Goal: Task Accomplishment & Management: Manage account settings

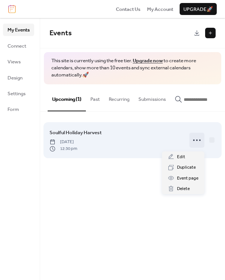
click at [196, 140] on icon at bounding box center [197, 140] width 12 height 12
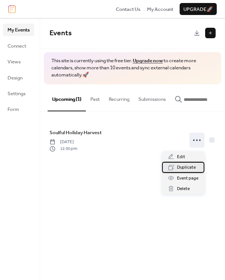
click at [183, 167] on span "Duplicate" at bounding box center [186, 167] width 19 height 7
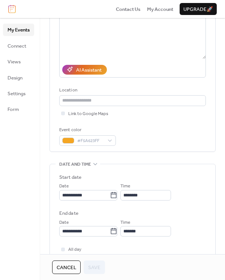
scroll to position [204, 0]
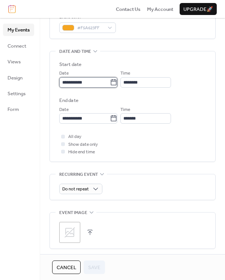
click at [91, 82] on input "**********" at bounding box center [84, 82] width 51 height 10
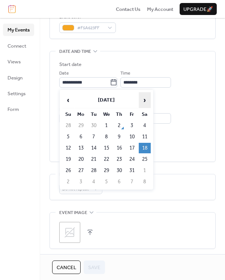
click at [143, 100] on span "›" at bounding box center [144, 99] width 11 height 15
click at [145, 136] on td "8" at bounding box center [145, 136] width 12 height 10
type input "**********"
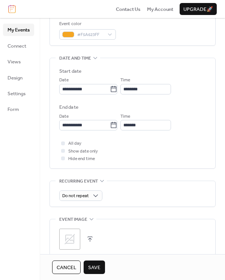
scroll to position [292, 0]
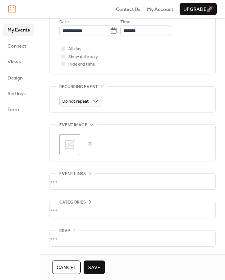
click at [89, 266] on span "Save" at bounding box center [94, 267] width 12 height 7
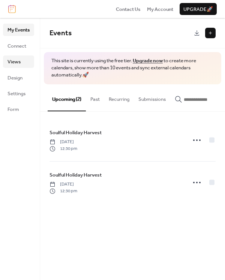
click at [17, 61] on span "Views" at bounding box center [13, 61] width 13 height 7
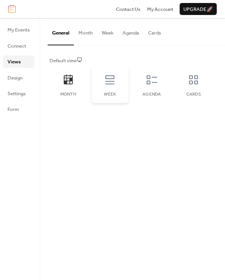
click at [106, 87] on div "Week" at bounding box center [109, 84] width 37 height 37
click at [149, 87] on div "Agenda" at bounding box center [151, 84] width 37 height 37
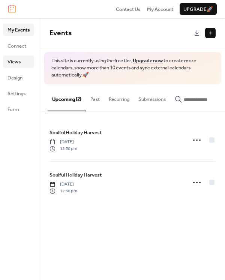
click at [25, 66] on link "Views" at bounding box center [18, 61] width 31 height 12
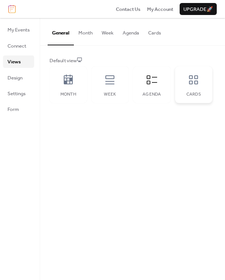
click at [189, 73] on div "Cards" at bounding box center [193, 84] width 37 height 37
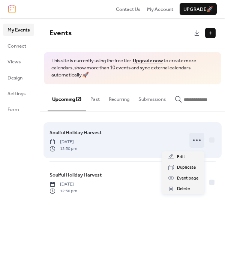
click at [192, 143] on icon at bounding box center [197, 140] width 12 height 12
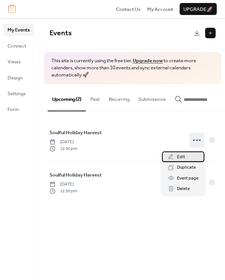
click at [181, 156] on span "Edit" at bounding box center [181, 156] width 8 height 7
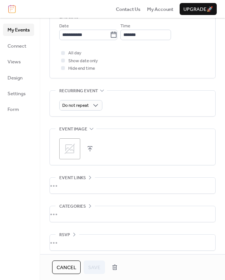
scroll to position [292, 0]
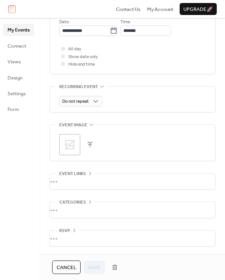
click at [72, 144] on icon at bounding box center [70, 145] width 12 height 12
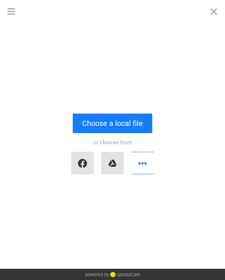
scroll to position [0, 0]
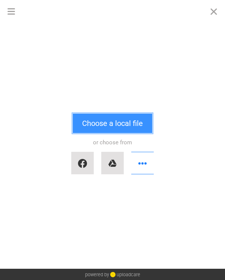
click at [101, 127] on button "Choose a local file" at bounding box center [112, 122] width 79 height 19
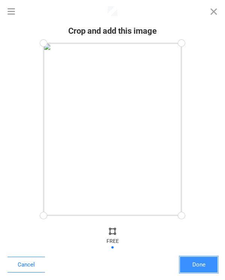
click at [199, 263] on button "Done" at bounding box center [198, 265] width 37 height 16
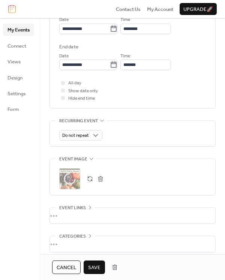
scroll to position [292, 0]
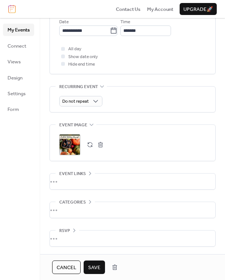
click at [97, 268] on span "Save" at bounding box center [94, 267] width 12 height 7
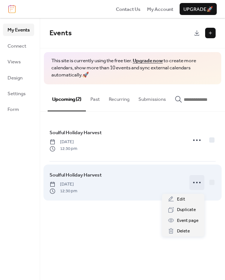
click at [193, 183] on circle at bounding box center [193, 182] width 1 height 1
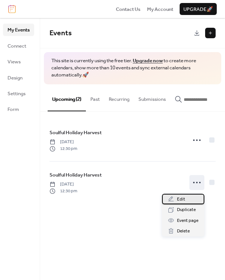
click at [186, 196] on div "Edit" at bounding box center [183, 199] width 42 height 10
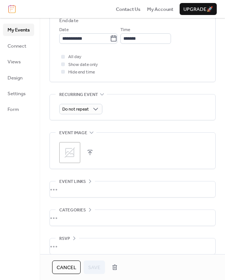
scroll to position [292, 0]
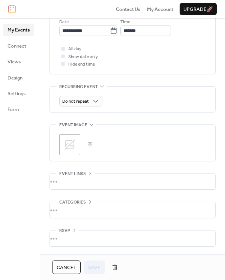
click at [74, 147] on icon at bounding box center [69, 144] width 10 height 10
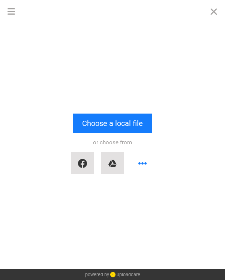
scroll to position [0, 0]
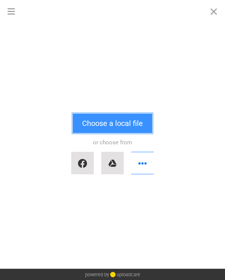
click at [99, 123] on button "Choose a local file" at bounding box center [112, 122] width 79 height 19
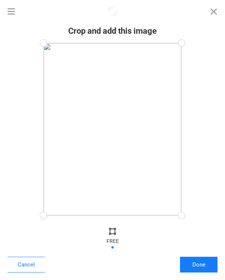
click at [179, 215] on div at bounding box center [181, 215] width 17 height 17
click at [206, 266] on button "Done" at bounding box center [198, 265] width 37 height 16
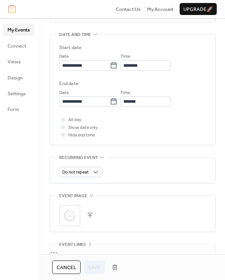
scroll to position [292, 0]
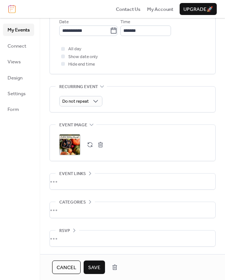
click at [89, 265] on span "Save" at bounding box center [94, 267] width 12 height 7
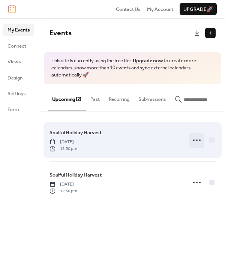
click at [196, 144] on icon at bounding box center [197, 140] width 12 height 12
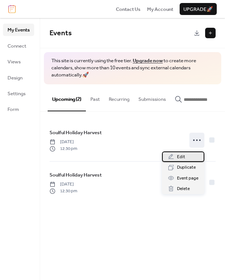
click at [186, 154] on div "Edit" at bounding box center [183, 156] width 42 height 10
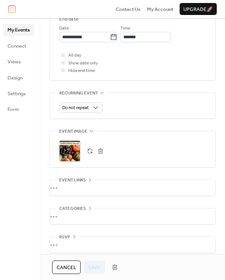
scroll to position [292, 0]
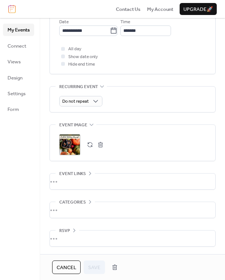
click at [71, 148] on div ";" at bounding box center [69, 144] width 21 height 21
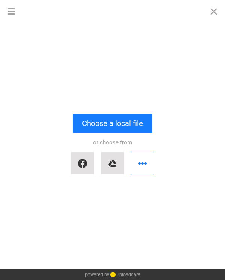
scroll to position [0, 0]
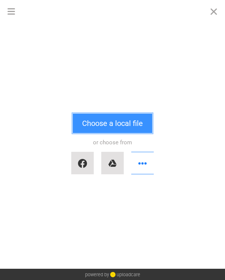
click at [115, 118] on button "Choose a local file" at bounding box center [112, 122] width 79 height 19
click at [129, 122] on button "Choose a local file" at bounding box center [112, 122] width 79 height 19
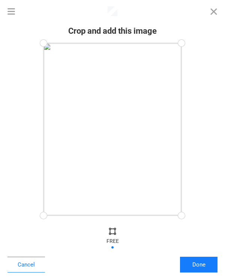
drag, startPoint x: 112, startPoint y: 158, endPoint x: 110, endPoint y: 111, distance: 47.2
click at [110, 111] on div at bounding box center [112, 129] width 138 height 172
drag, startPoint x: 180, startPoint y: 45, endPoint x: 161, endPoint y: 138, distance: 94.7
click at [161, 138] on div at bounding box center [161, 138] width 17 height 17
drag, startPoint x: 161, startPoint y: 138, endPoint x: 124, endPoint y: 139, distance: 37.1
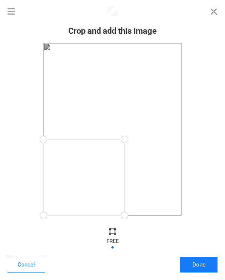
click at [124, 139] on div at bounding box center [124, 139] width 17 height 17
click at [197, 260] on button "Done" at bounding box center [198, 265] width 37 height 16
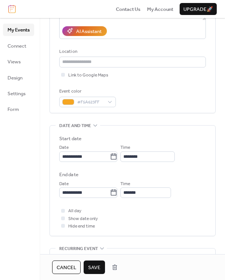
click at [95, 267] on span "Save" at bounding box center [94, 267] width 12 height 7
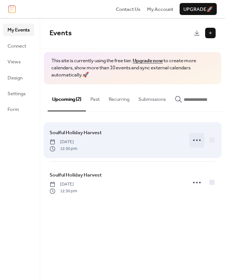
click at [195, 141] on icon at bounding box center [197, 140] width 12 height 12
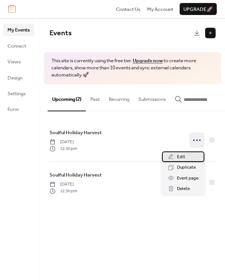
click at [185, 158] on div "Edit" at bounding box center [183, 156] width 42 height 10
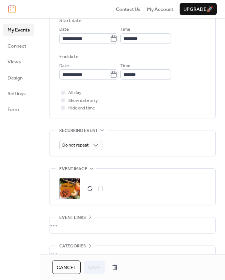
scroll to position [248, 0]
click at [64, 183] on div ";" at bounding box center [69, 188] width 21 height 21
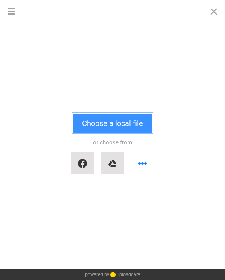
click at [102, 124] on button "Choose a local file" at bounding box center [112, 122] width 79 height 19
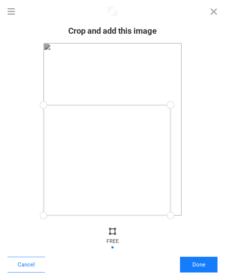
drag, startPoint x: 182, startPoint y: 45, endPoint x: 170, endPoint y: 105, distance: 61.0
click at [170, 105] on div at bounding box center [170, 105] width 17 height 17
click at [197, 263] on button "Done" at bounding box center [198, 265] width 37 height 16
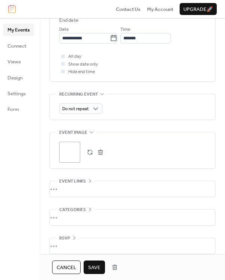
scroll to position [292, 0]
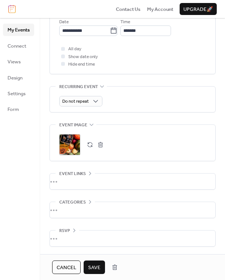
click at [69, 145] on div ";" at bounding box center [69, 144] width 21 height 21
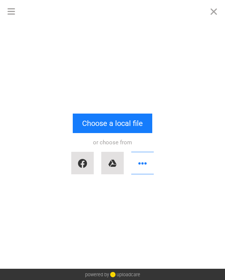
scroll to position [0, 0]
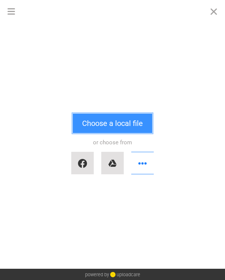
click at [105, 126] on button "Choose a local file" at bounding box center [112, 122] width 79 height 19
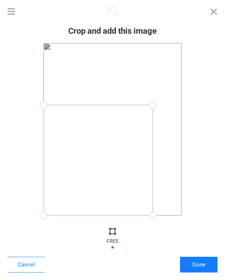
drag, startPoint x: 179, startPoint y: 43, endPoint x: 153, endPoint y: 105, distance: 66.8
click at [153, 105] on div at bounding box center [153, 105] width 17 height 17
drag, startPoint x: 89, startPoint y: 173, endPoint x: 80, endPoint y: 176, distance: 9.7
click at [80, 176] on div at bounding box center [97, 160] width 109 height 110
click at [209, 267] on button "Done" at bounding box center [198, 265] width 37 height 16
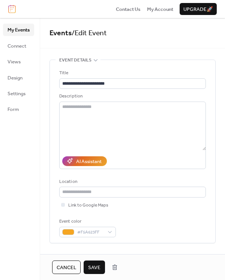
click at [91, 266] on span "Save" at bounding box center [94, 267] width 12 height 7
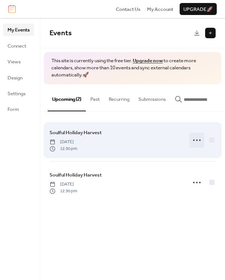
click at [194, 140] on icon at bounding box center [197, 140] width 12 height 12
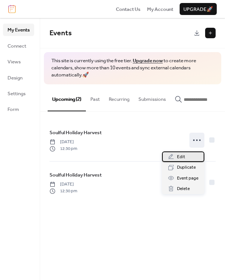
click at [174, 154] on div "Edit" at bounding box center [183, 156] width 42 height 10
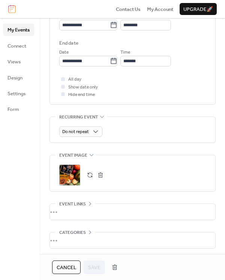
scroll to position [292, 0]
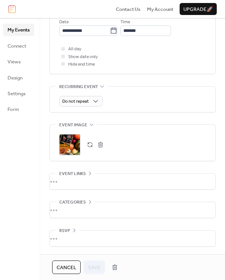
click at [67, 143] on div ";" at bounding box center [69, 144] width 21 height 21
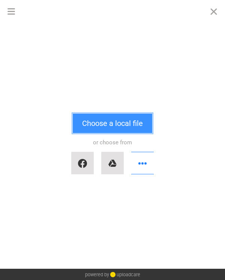
click at [104, 125] on button "Choose a local file" at bounding box center [112, 122] width 79 height 19
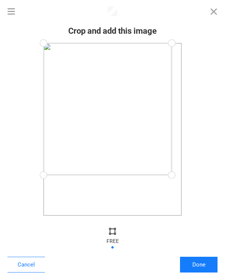
drag, startPoint x: 176, startPoint y: 213, endPoint x: 172, endPoint y: 175, distance: 38.8
click at [172, 175] on div at bounding box center [171, 175] width 17 height 17
drag, startPoint x: 169, startPoint y: 46, endPoint x: 182, endPoint y: 100, distance: 55.4
click at [182, 100] on div at bounding box center [181, 99] width 17 height 17
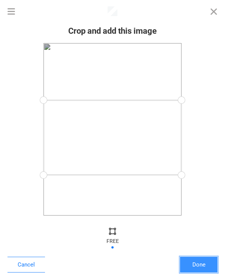
click at [200, 262] on button "Done" at bounding box center [198, 265] width 37 height 16
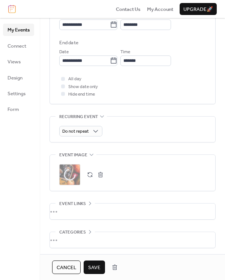
scroll to position [292, 0]
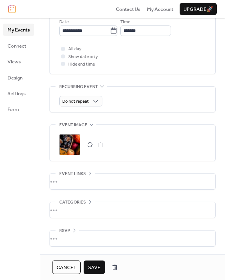
click at [90, 142] on button "button" at bounding box center [90, 144] width 10 height 10
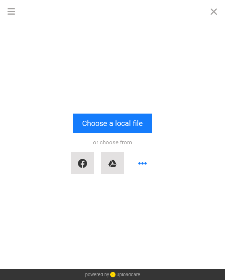
scroll to position [0, 0]
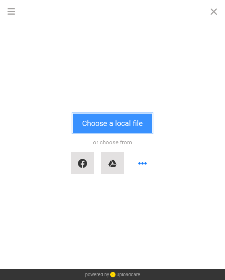
click at [104, 116] on button "Choose a local file" at bounding box center [112, 122] width 79 height 19
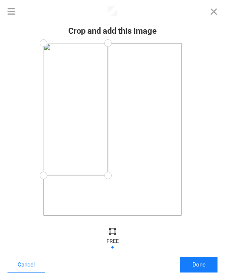
drag, startPoint x: 181, startPoint y: 215, endPoint x: 108, endPoint y: 175, distance: 82.8
click at [108, 175] on div at bounding box center [108, 175] width 17 height 17
drag, startPoint x: 108, startPoint y: 47, endPoint x: 113, endPoint y: 106, distance: 59.0
click at [113, 106] on div at bounding box center [113, 106] width 17 height 17
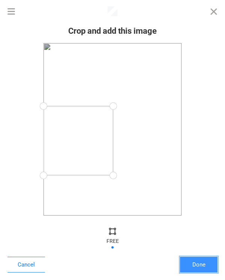
click at [197, 266] on button "Done" at bounding box center [198, 265] width 37 height 16
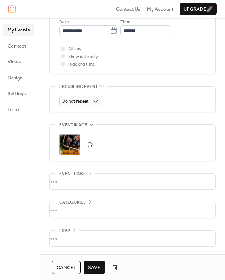
click at [96, 266] on span "Save" at bounding box center [94, 267] width 12 height 7
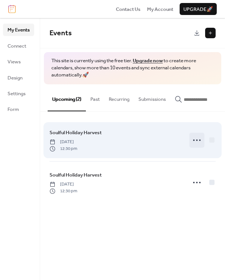
click at [191, 140] on icon at bounding box center [197, 140] width 12 height 12
click at [197, 143] on icon at bounding box center [197, 140] width 12 height 12
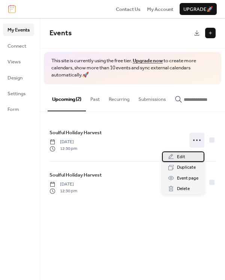
click at [186, 155] on div "Edit" at bounding box center [183, 156] width 42 height 10
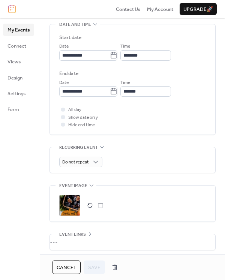
scroll to position [275, 0]
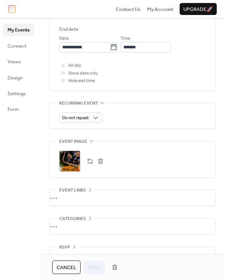
click at [67, 162] on div ";" at bounding box center [69, 161] width 21 height 21
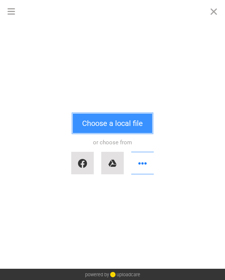
click at [109, 130] on button "Choose a local file" at bounding box center [112, 122] width 79 height 19
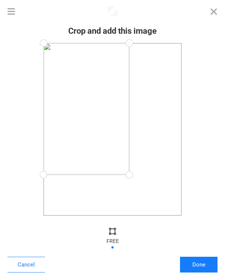
drag, startPoint x: 177, startPoint y: 213, endPoint x: 129, endPoint y: 175, distance: 61.3
click at [129, 175] on div at bounding box center [129, 174] width 17 height 17
drag, startPoint x: 128, startPoint y: 45, endPoint x: 106, endPoint y: 129, distance: 86.7
click at [106, 129] on div at bounding box center [106, 129] width 17 height 17
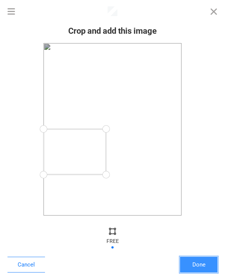
click at [195, 264] on button "Done" at bounding box center [198, 265] width 37 height 16
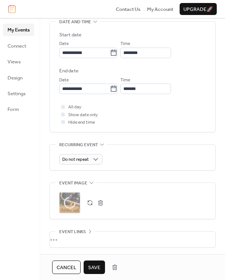
scroll to position [236, 0]
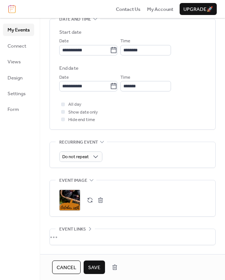
click at [91, 260] on button "Save" at bounding box center [94, 266] width 21 height 13
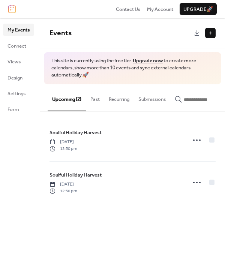
click at [189, 15] on button "Upgrade 🚀" at bounding box center [197, 9] width 37 height 12
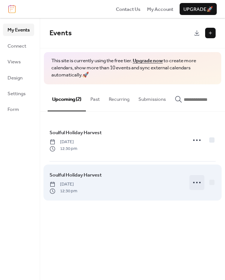
click at [194, 183] on icon at bounding box center [197, 182] width 12 height 12
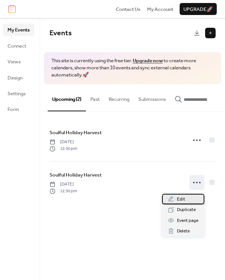
click at [191, 199] on div "Edit" at bounding box center [183, 199] width 42 height 10
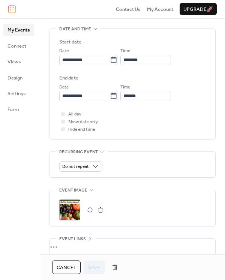
scroll to position [243, 0]
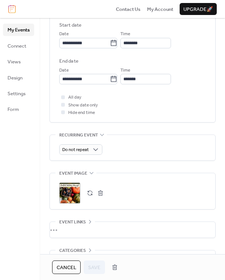
click at [72, 190] on div ";" at bounding box center [69, 192] width 21 height 21
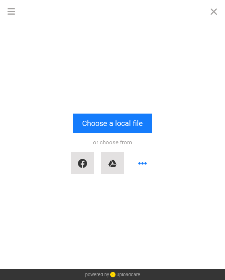
scroll to position [0, 0]
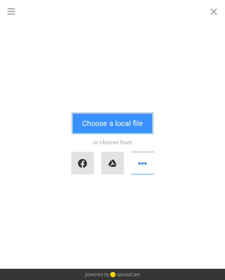
click at [91, 125] on button "Choose a local file" at bounding box center [112, 122] width 79 height 19
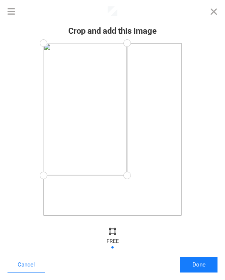
drag, startPoint x: 183, startPoint y: 217, endPoint x: 127, endPoint y: 175, distance: 70.1
click at [127, 175] on div at bounding box center [127, 175] width 17 height 17
drag, startPoint x: 128, startPoint y: 44, endPoint x: 106, endPoint y: 132, distance: 90.7
click at [106, 132] on div at bounding box center [105, 132] width 17 height 17
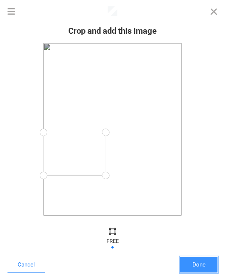
click at [197, 257] on button "Done" at bounding box center [198, 265] width 37 height 16
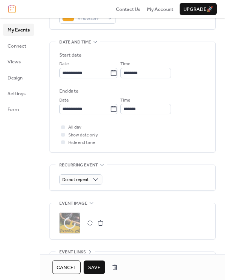
scroll to position [223, 0]
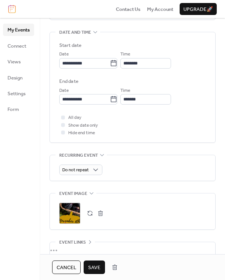
click at [95, 267] on span "Save" at bounding box center [94, 267] width 12 height 7
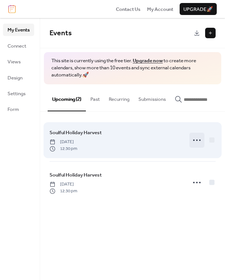
click at [195, 140] on icon at bounding box center [197, 140] width 12 height 12
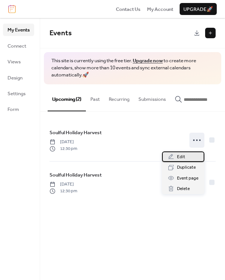
click at [182, 152] on div "Edit" at bounding box center [183, 156] width 42 height 10
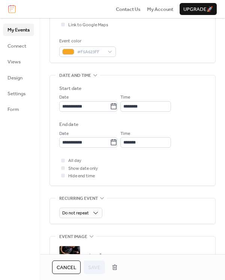
scroll to position [217, 0]
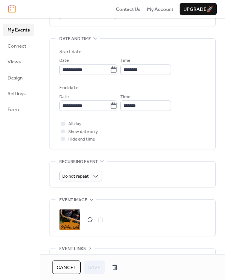
click at [74, 215] on div ";" at bounding box center [69, 219] width 21 height 21
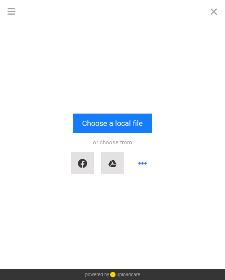
scroll to position [0, 0]
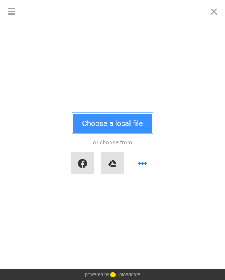
click at [94, 128] on button "Choose a local file" at bounding box center [112, 122] width 79 height 19
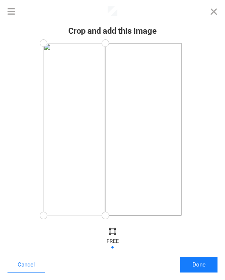
drag, startPoint x: 178, startPoint y: 215, endPoint x: 105, endPoint y: 216, distance: 73.0
click at [105, 216] on div at bounding box center [105, 215] width 17 height 17
drag, startPoint x: 102, startPoint y: 45, endPoint x: 105, endPoint y: 145, distance: 100.4
click at [105, 145] on div at bounding box center [105, 145] width 17 height 17
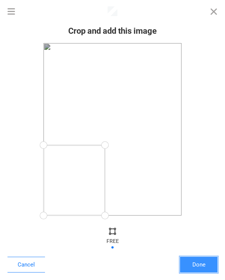
click at [210, 263] on button "Done" at bounding box center [198, 265] width 37 height 16
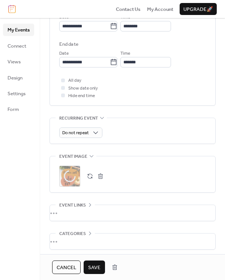
scroll to position [292, 0]
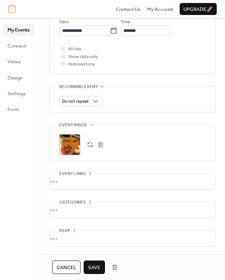
click at [95, 265] on span "Save" at bounding box center [94, 267] width 12 height 7
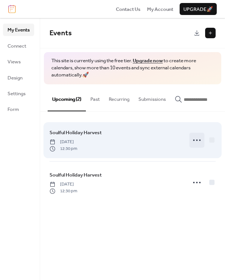
click at [196, 145] on icon at bounding box center [197, 140] width 12 height 12
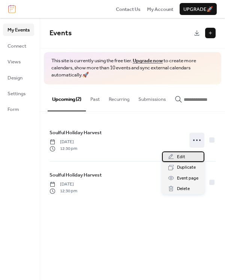
click at [179, 154] on span "Edit" at bounding box center [181, 156] width 8 height 7
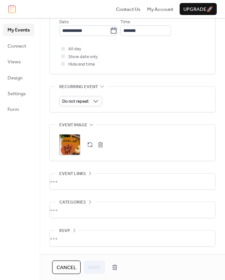
scroll to position [288, 0]
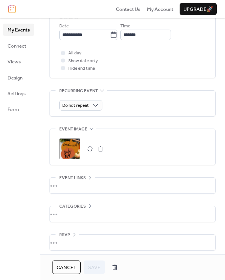
click at [71, 151] on div ";" at bounding box center [69, 148] width 21 height 21
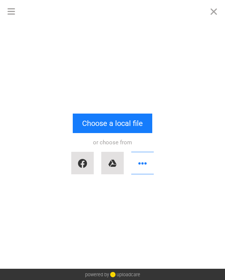
scroll to position [0, 0]
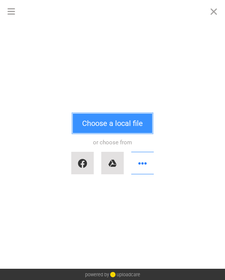
click at [118, 120] on button "Choose a local file" at bounding box center [112, 122] width 79 height 19
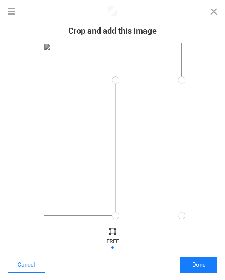
drag, startPoint x: 47, startPoint y: 45, endPoint x: 115, endPoint y: 80, distance: 76.5
click at [115, 80] on div at bounding box center [115, 80] width 17 height 17
drag, startPoint x: 181, startPoint y: 217, endPoint x: 176, endPoint y: 152, distance: 64.6
click at [176, 152] on div at bounding box center [176, 151] width 17 height 17
drag, startPoint x: 176, startPoint y: 82, endPoint x: 179, endPoint y: 90, distance: 8.6
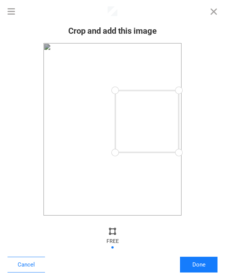
click at [179, 90] on div at bounding box center [178, 90] width 17 height 17
click at [199, 263] on button "Done" at bounding box center [198, 265] width 37 height 16
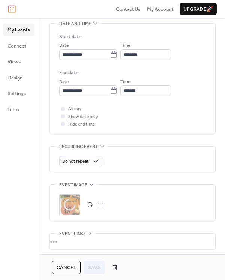
scroll to position [292, 0]
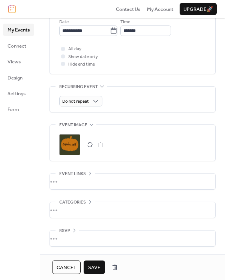
click at [94, 267] on span "Save" at bounding box center [94, 267] width 12 height 7
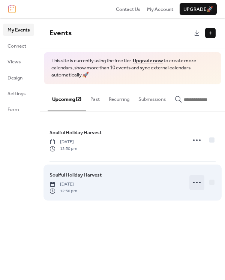
click at [194, 183] on icon at bounding box center [197, 182] width 12 height 12
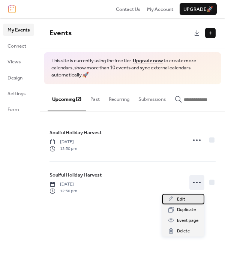
click at [186, 198] on div "Edit" at bounding box center [183, 199] width 42 height 10
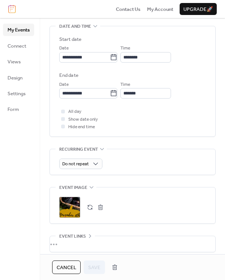
scroll to position [292, 0]
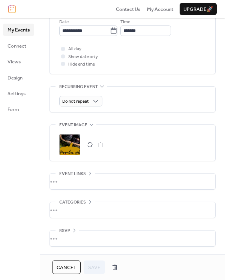
click at [89, 146] on button "button" at bounding box center [90, 144] width 10 height 10
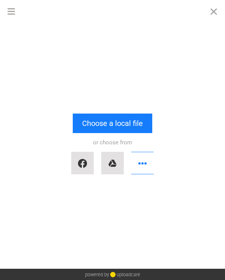
scroll to position [0, 0]
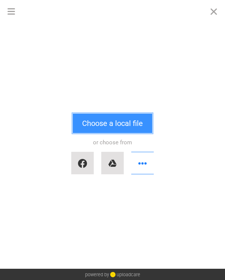
click at [101, 130] on button "Choose a local file" at bounding box center [112, 122] width 79 height 19
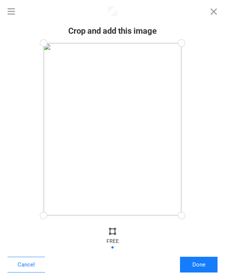
click at [181, 219] on div "Crop and add this image Cancel Done" at bounding box center [112, 150] width 225 height 257
drag, startPoint x: 181, startPoint y: 216, endPoint x: 112, endPoint y: 149, distance: 95.9
click at [112, 149] on div at bounding box center [112, 149] width 17 height 17
drag, startPoint x: 111, startPoint y: 46, endPoint x: 114, endPoint y: 90, distance: 44.7
click at [114, 90] on div at bounding box center [114, 90] width 17 height 17
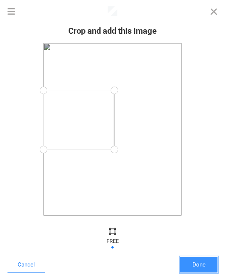
click at [200, 267] on button "Done" at bounding box center [198, 265] width 37 height 16
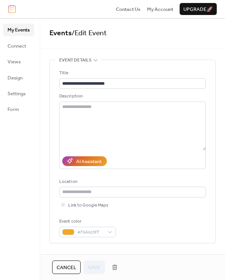
scroll to position [292, 0]
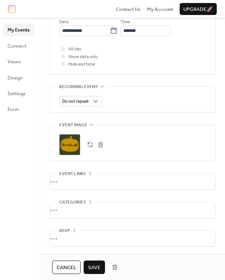
click at [95, 264] on span "Save" at bounding box center [94, 267] width 12 height 7
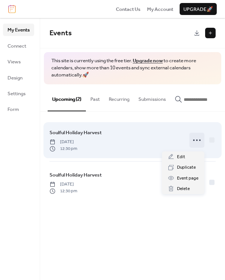
click at [194, 146] on icon at bounding box center [197, 140] width 12 height 12
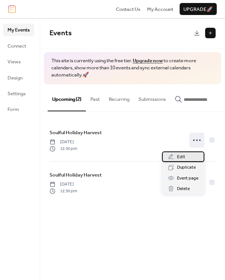
click at [183, 156] on span "Edit" at bounding box center [181, 156] width 8 height 7
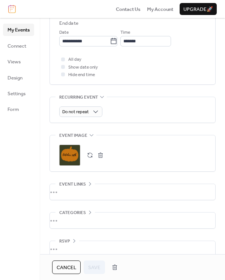
scroll to position [292, 0]
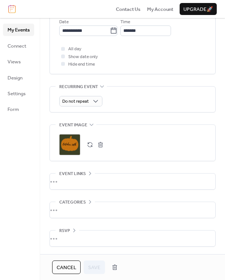
click at [72, 145] on div ";" at bounding box center [69, 144] width 21 height 21
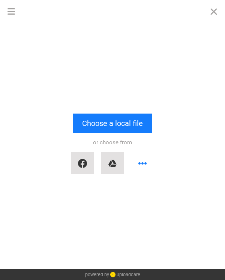
scroll to position [0, 0]
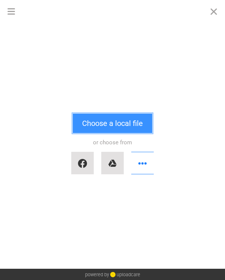
click at [106, 119] on button "Choose a local file" at bounding box center [112, 122] width 79 height 19
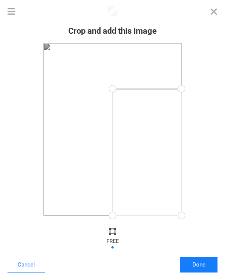
drag, startPoint x: 45, startPoint y: 48, endPoint x: 112, endPoint y: 89, distance: 79.0
click at [112, 89] on div at bounding box center [112, 89] width 17 height 17
drag, startPoint x: 180, startPoint y: 214, endPoint x: 184, endPoint y: 155, distance: 59.3
click at [184, 155] on div at bounding box center [181, 154] width 17 height 17
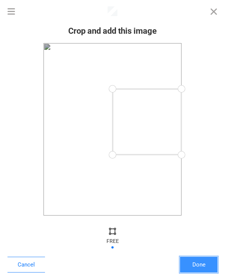
click at [203, 268] on button "Done" at bounding box center [198, 265] width 37 height 16
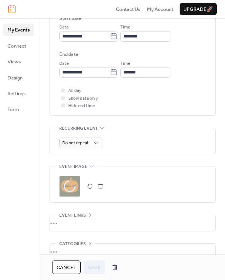
scroll to position [292, 0]
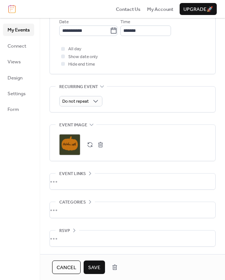
click at [94, 264] on span "Save" at bounding box center [94, 267] width 12 height 7
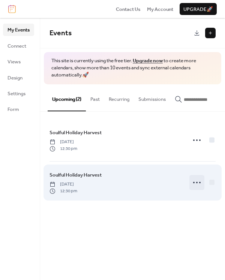
click at [198, 184] on icon at bounding box center [197, 182] width 12 height 12
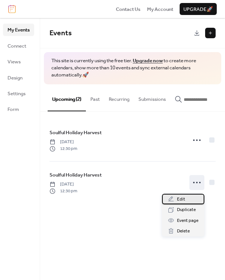
click at [191, 194] on div "Edit" at bounding box center [183, 199] width 42 height 10
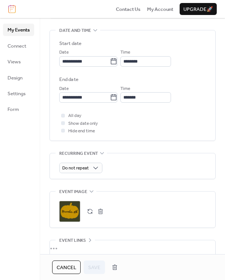
scroll to position [292, 0]
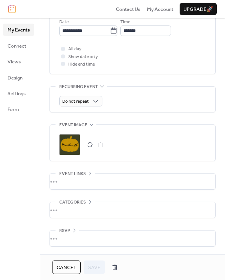
click at [73, 148] on div ";" at bounding box center [69, 144] width 21 height 21
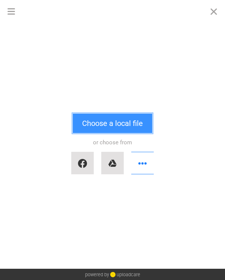
click at [104, 124] on button "Choose a local file" at bounding box center [112, 122] width 79 height 19
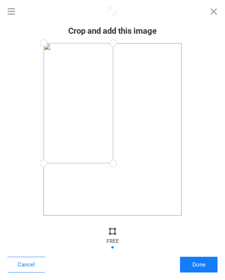
drag, startPoint x: 179, startPoint y: 215, endPoint x: 113, endPoint y: 163, distance: 84.3
click at [113, 163] on div at bounding box center [113, 163] width 17 height 17
drag, startPoint x: 110, startPoint y: 49, endPoint x: 114, endPoint y: 86, distance: 37.3
click at [114, 86] on div at bounding box center [114, 86] width 17 height 17
drag, startPoint x: 114, startPoint y: 159, endPoint x: 115, endPoint y: 154, distance: 4.5
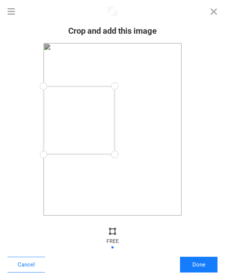
click at [115, 154] on div at bounding box center [114, 154] width 17 height 17
click at [210, 272] on button "Done" at bounding box center [198, 265] width 37 height 16
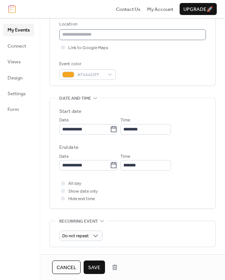
scroll to position [271, 0]
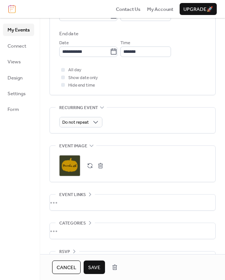
click at [94, 270] on span "Save" at bounding box center [94, 267] width 12 height 7
